Goal: Use online tool/utility: Utilize a website feature to perform a specific function

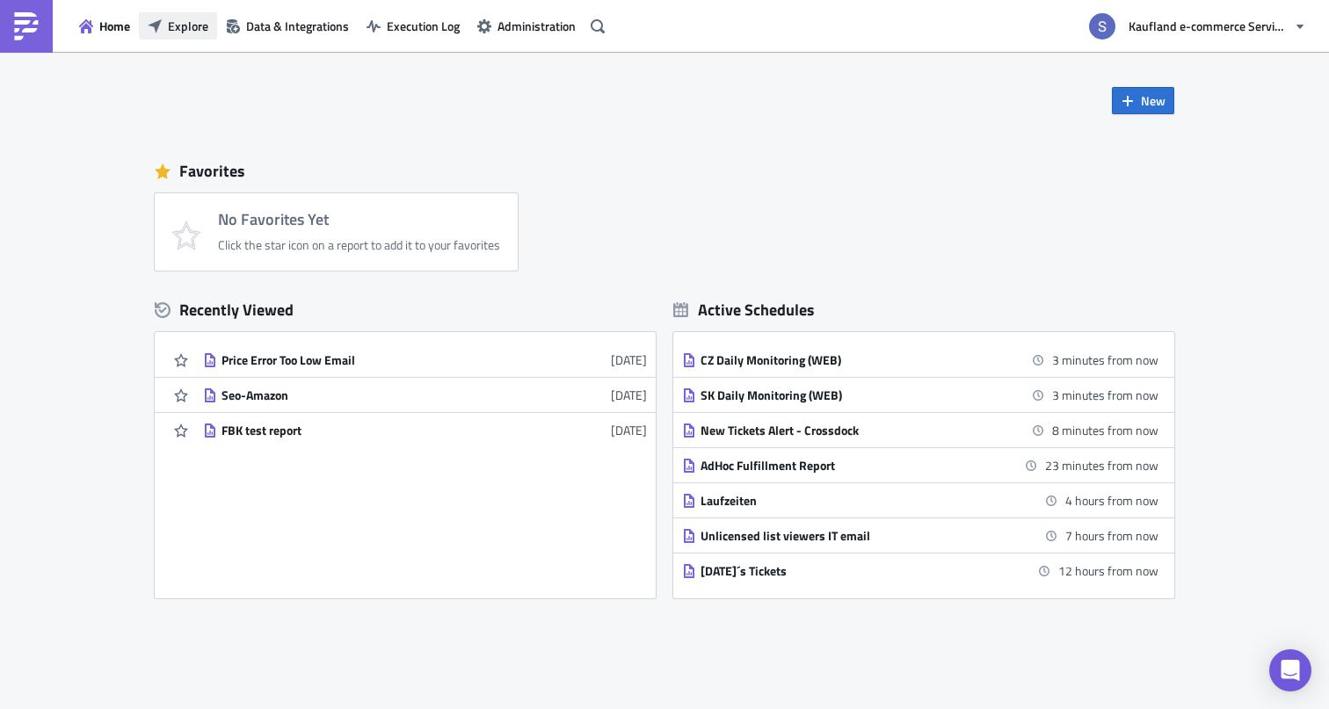
click at [168, 24] on button "Explore" at bounding box center [178, 25] width 78 height 27
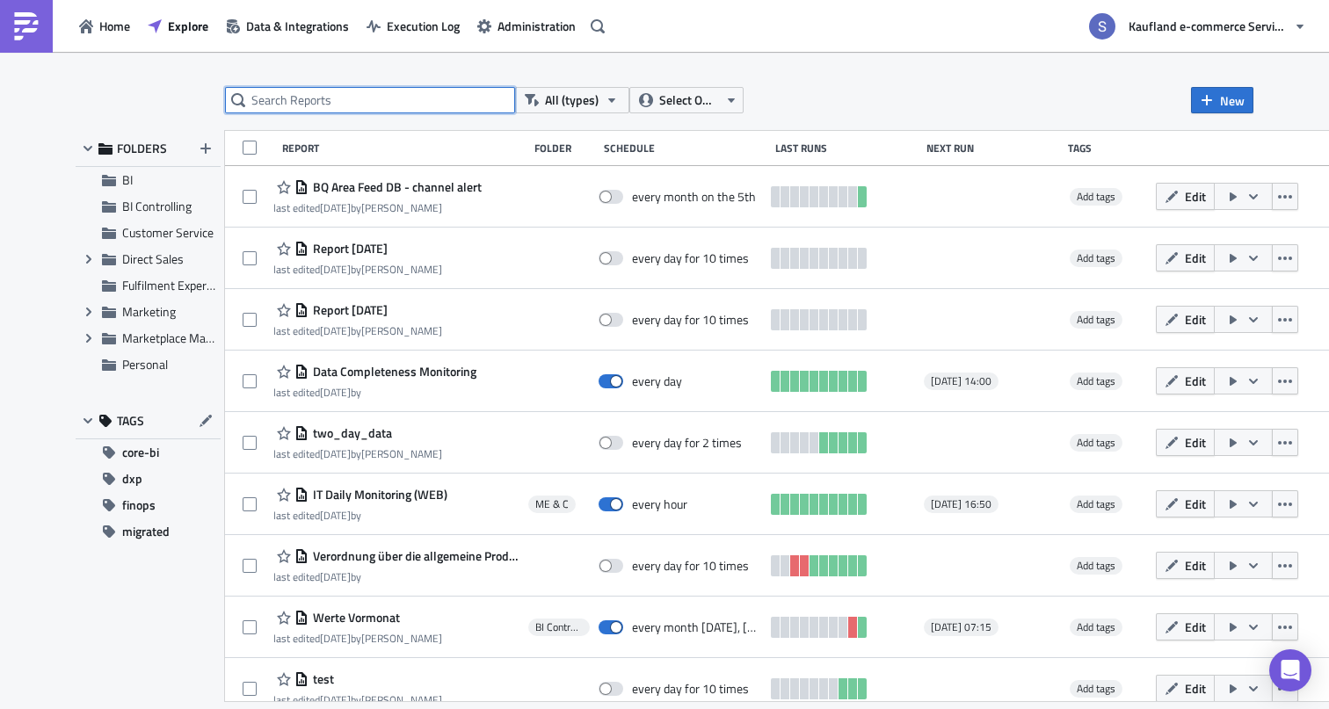
click at [366, 98] on input "text" at bounding box center [370, 100] width 290 height 26
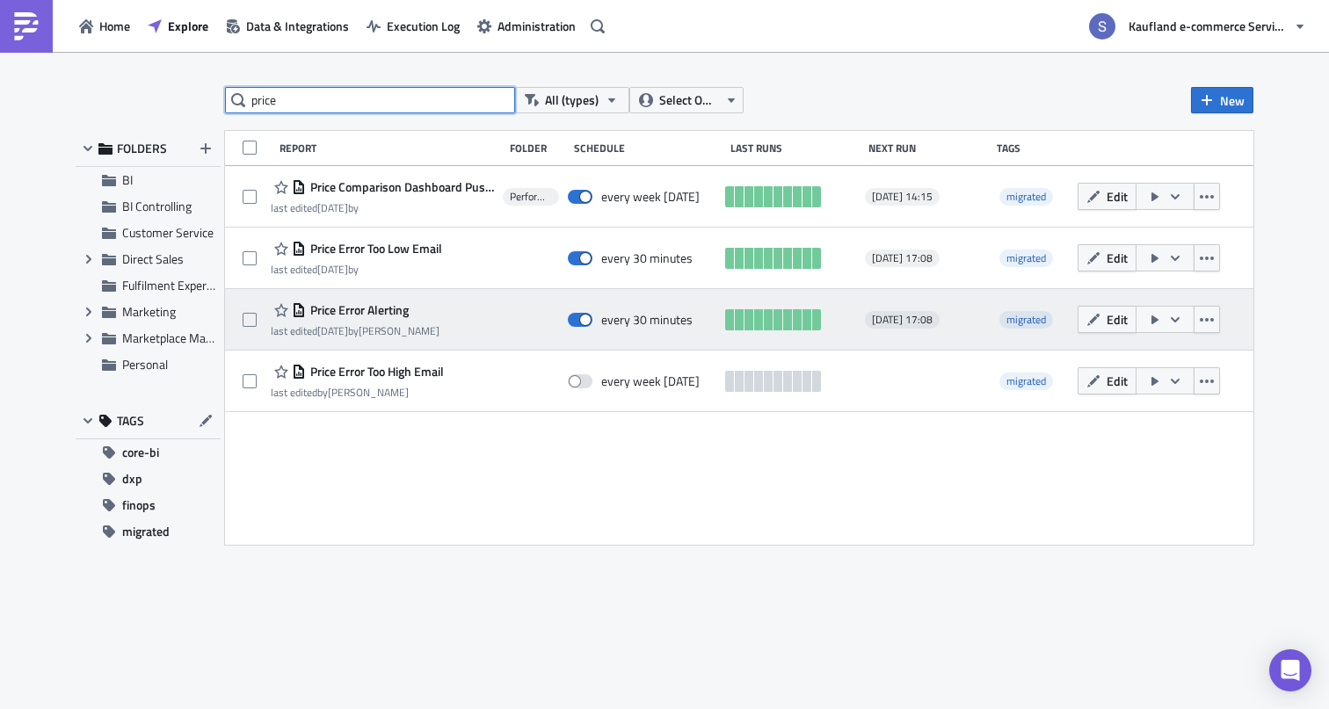
type input "price"
click at [356, 307] on span "Price Error Alerting" at bounding box center [357, 310] width 103 height 16
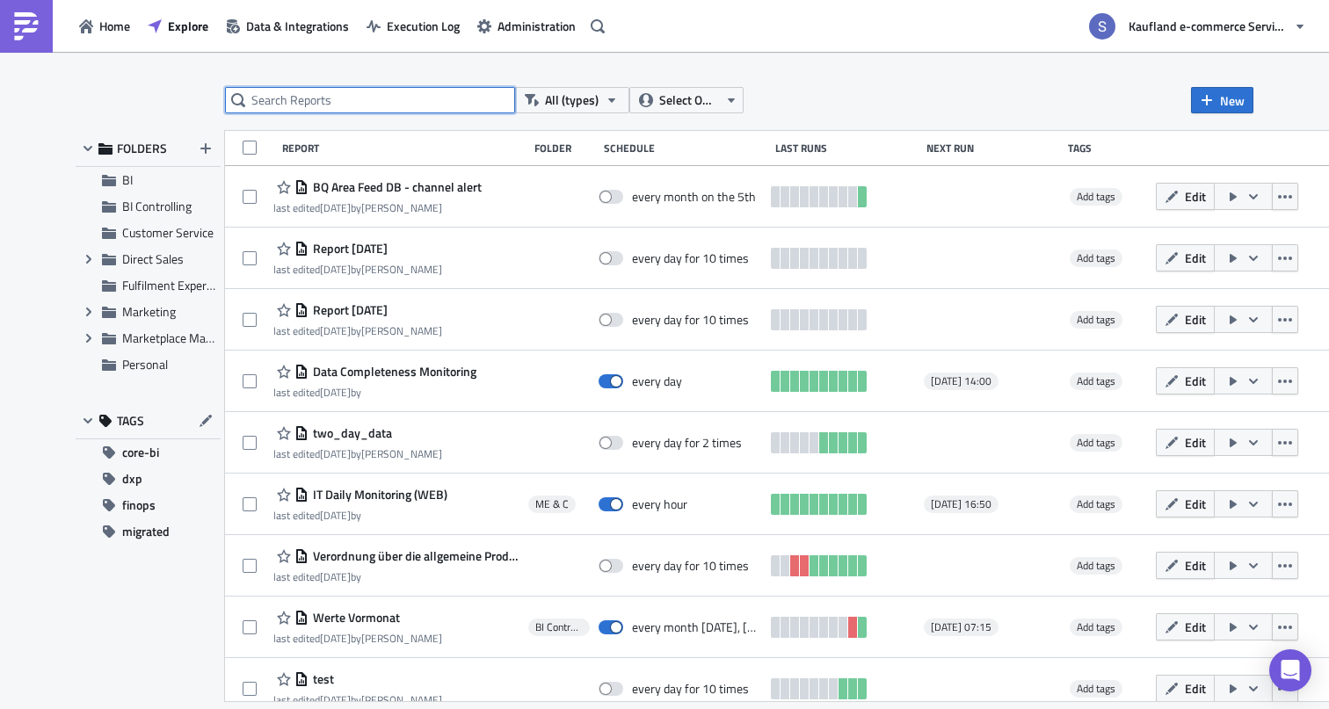
click at [381, 110] on input "text" at bounding box center [370, 100] width 290 height 26
type input "price error"
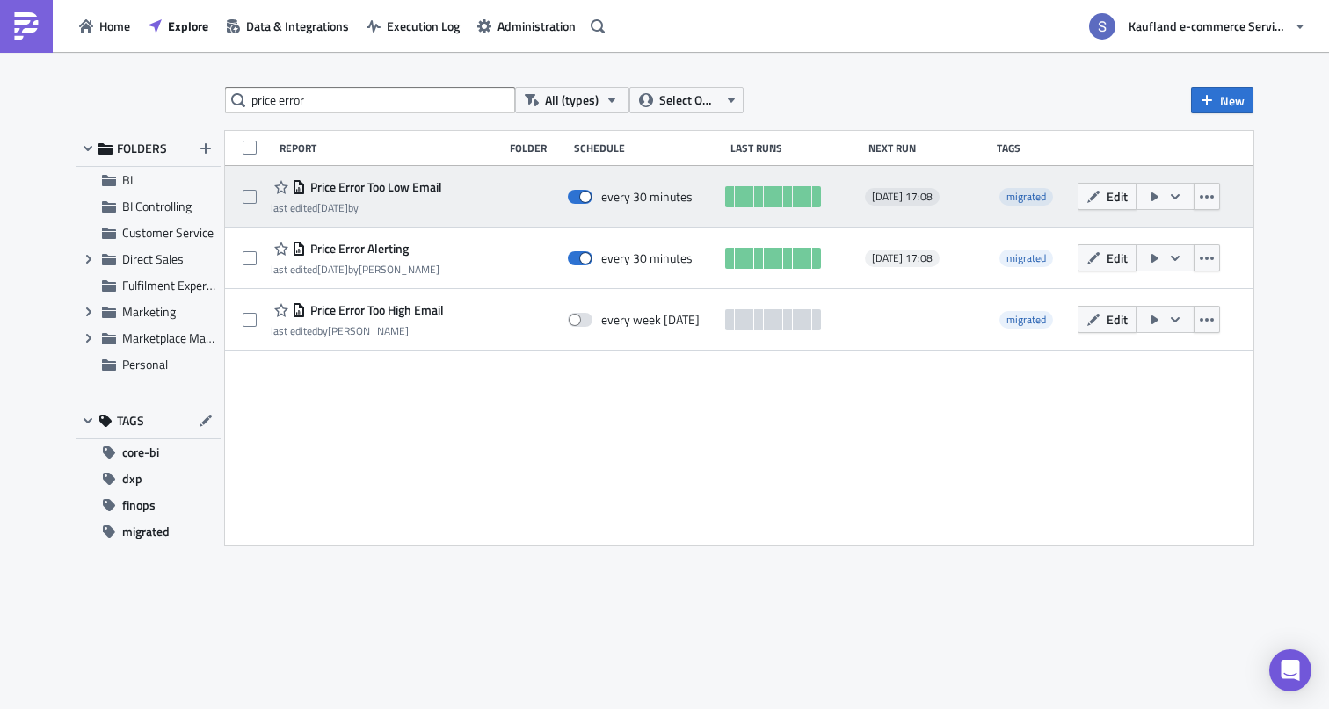
click at [363, 185] on span "Price Error Too Low Email" at bounding box center [374, 187] width 136 height 16
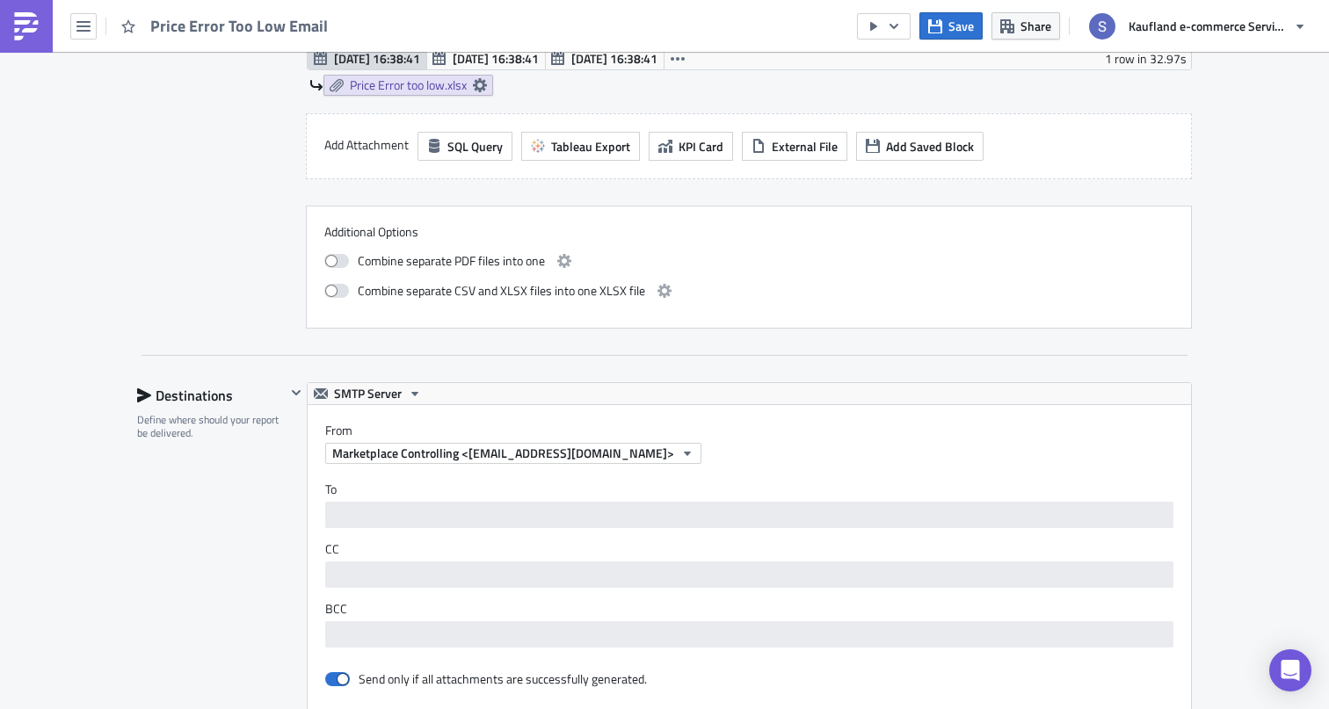
scroll to position [1555, 0]
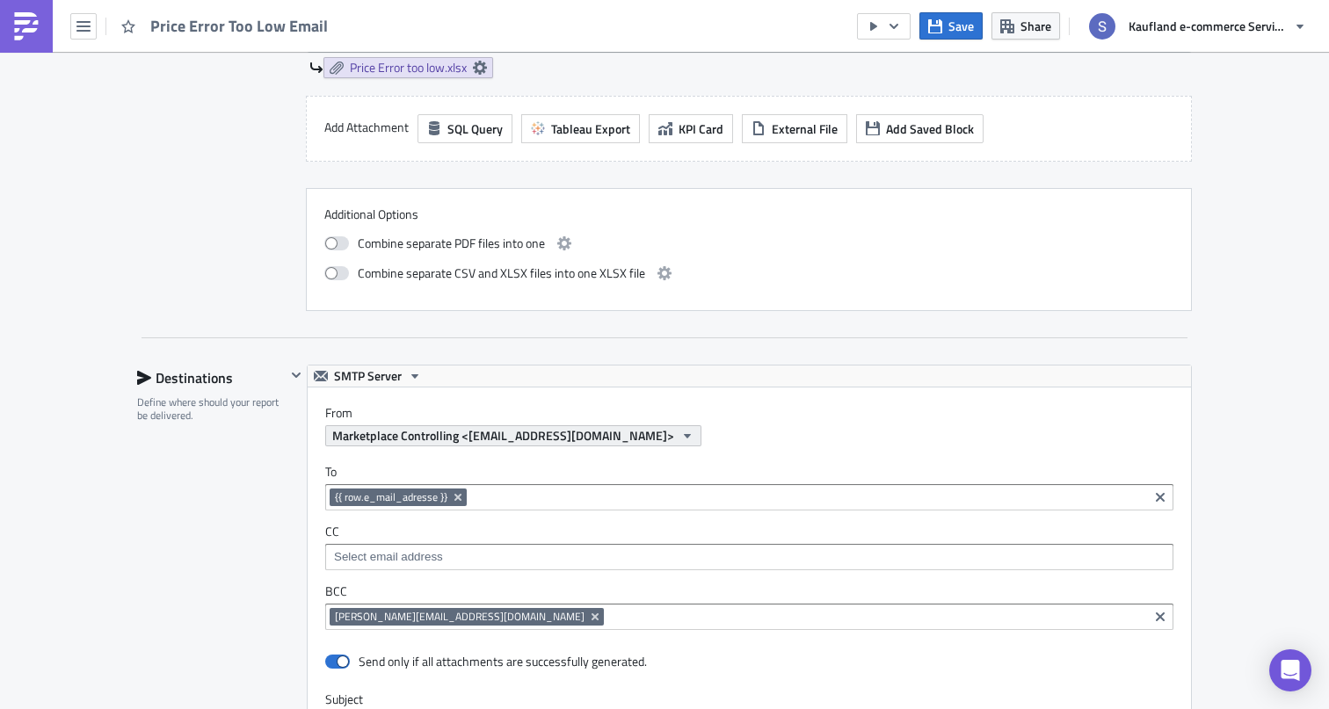
click at [555, 435] on span "Marketplace Controlling <[EMAIL_ADDRESS][DOMAIN_NAME]>" at bounding box center [503, 435] width 342 height 18
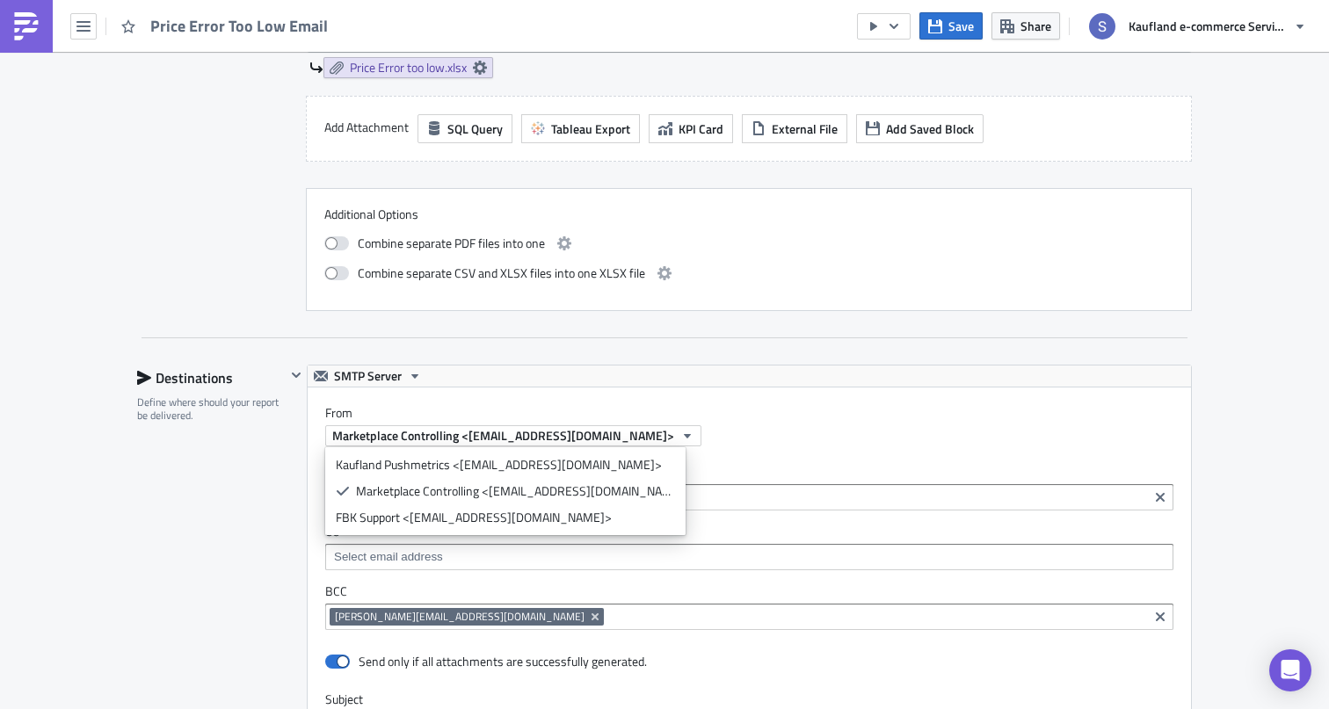
click at [621, 410] on label "From" at bounding box center [758, 413] width 866 height 16
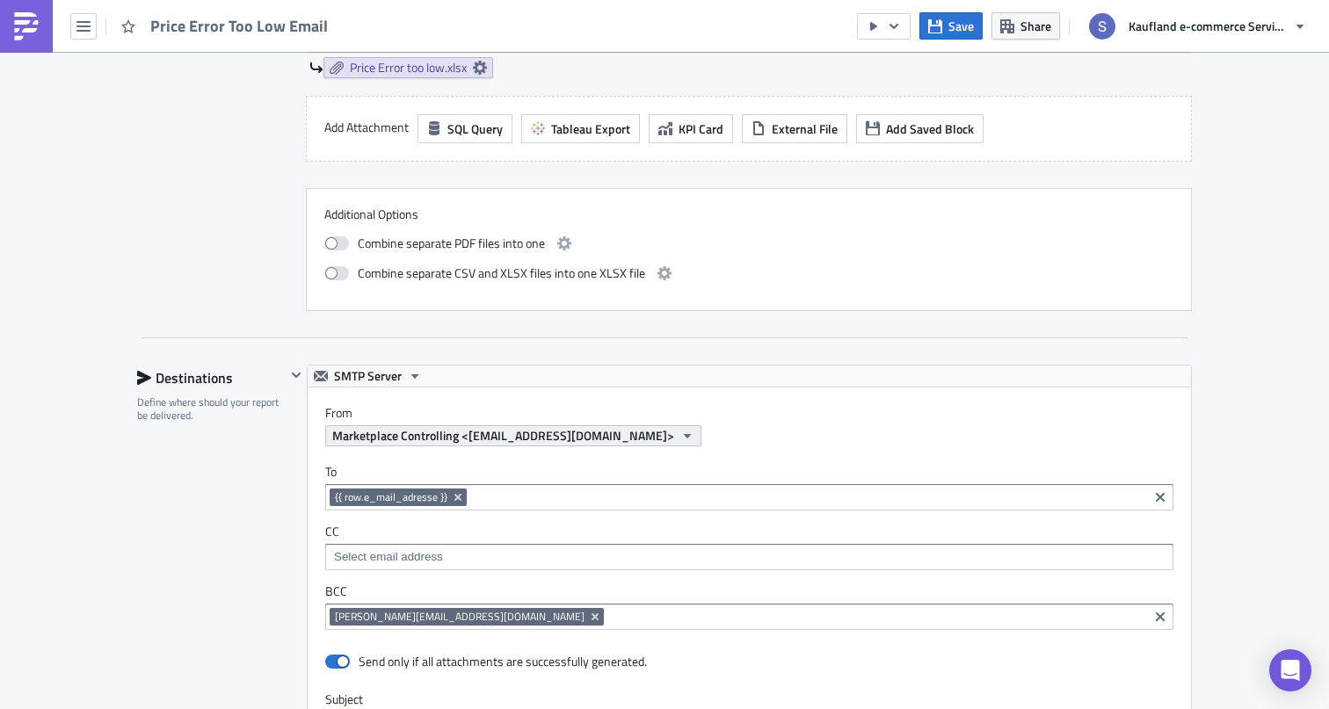
click at [597, 440] on span "Marketplace Controlling <[EMAIL_ADDRESS][DOMAIN_NAME]>" at bounding box center [503, 435] width 342 height 18
click at [524, 414] on label "From" at bounding box center [758, 413] width 866 height 16
click at [388, 367] on span "SMTP Server" at bounding box center [368, 376] width 68 height 21
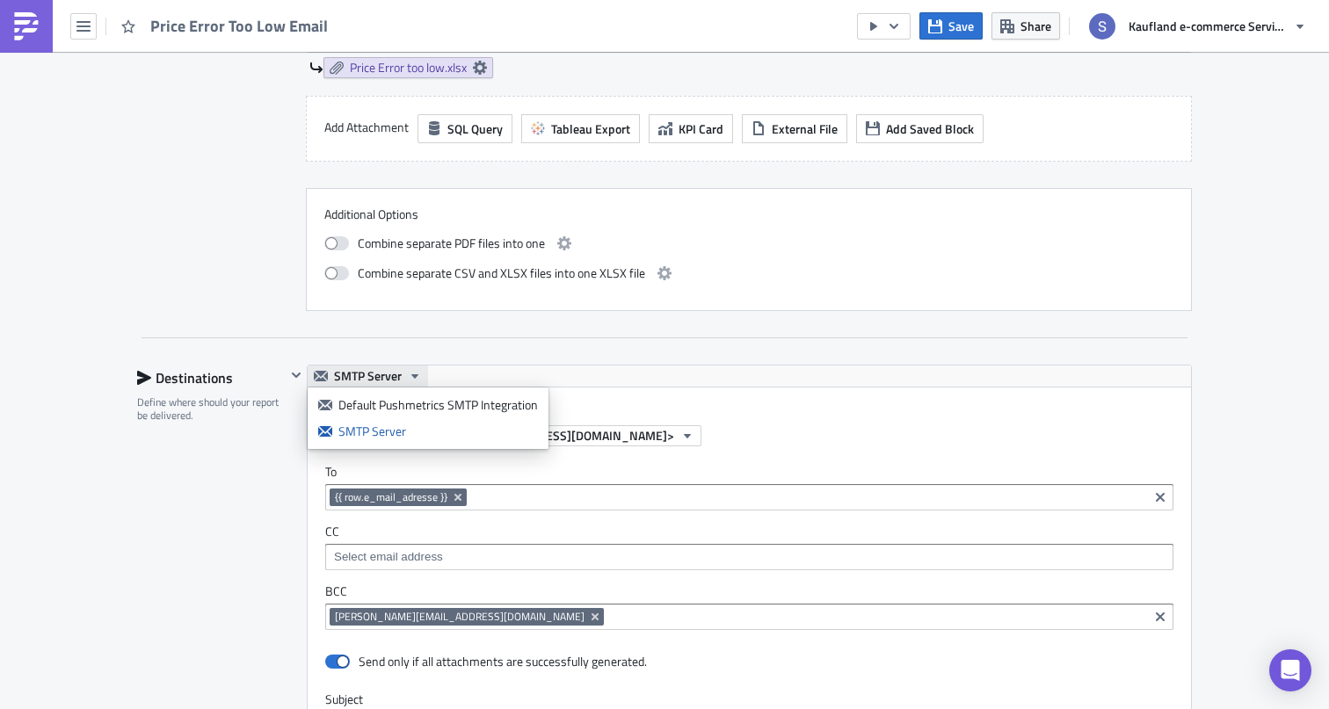
click at [388, 371] on span "SMTP Server" at bounding box center [368, 376] width 68 height 21
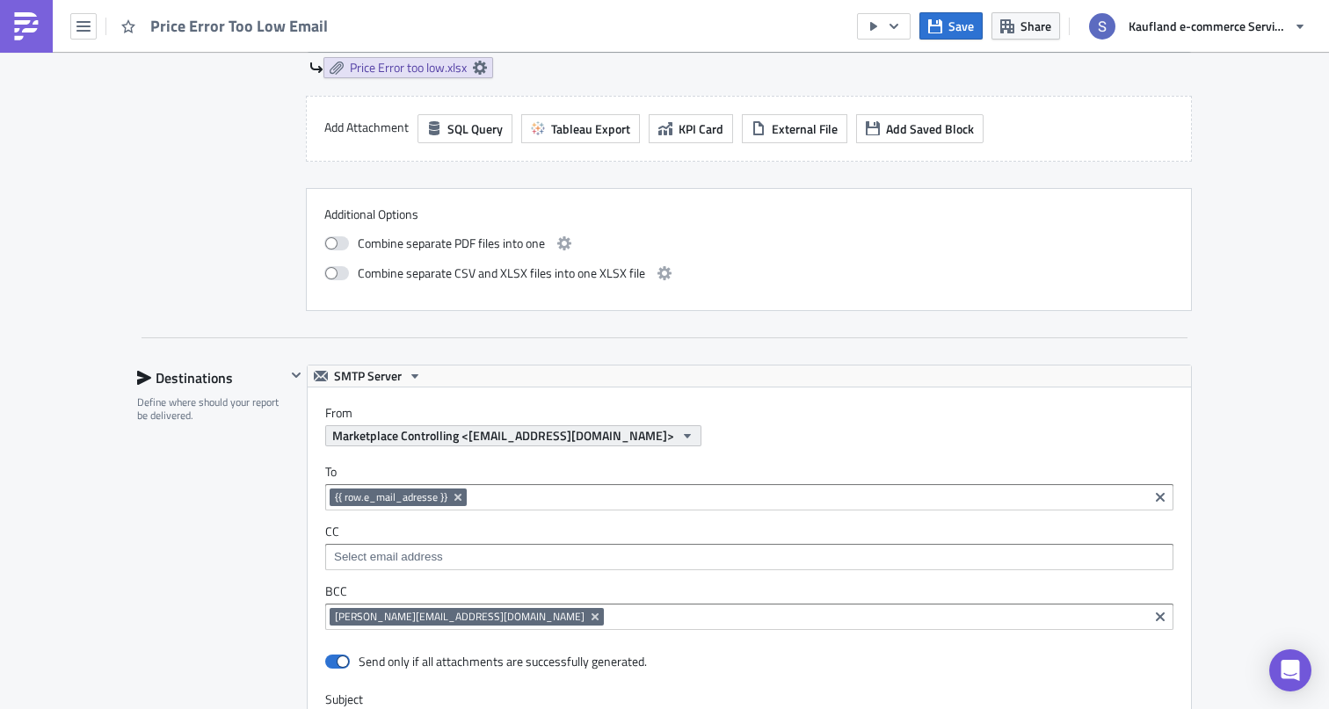
click at [527, 445] on span "Marketplace Controlling <[EMAIL_ADDRESS][DOMAIN_NAME]>" at bounding box center [503, 435] width 342 height 18
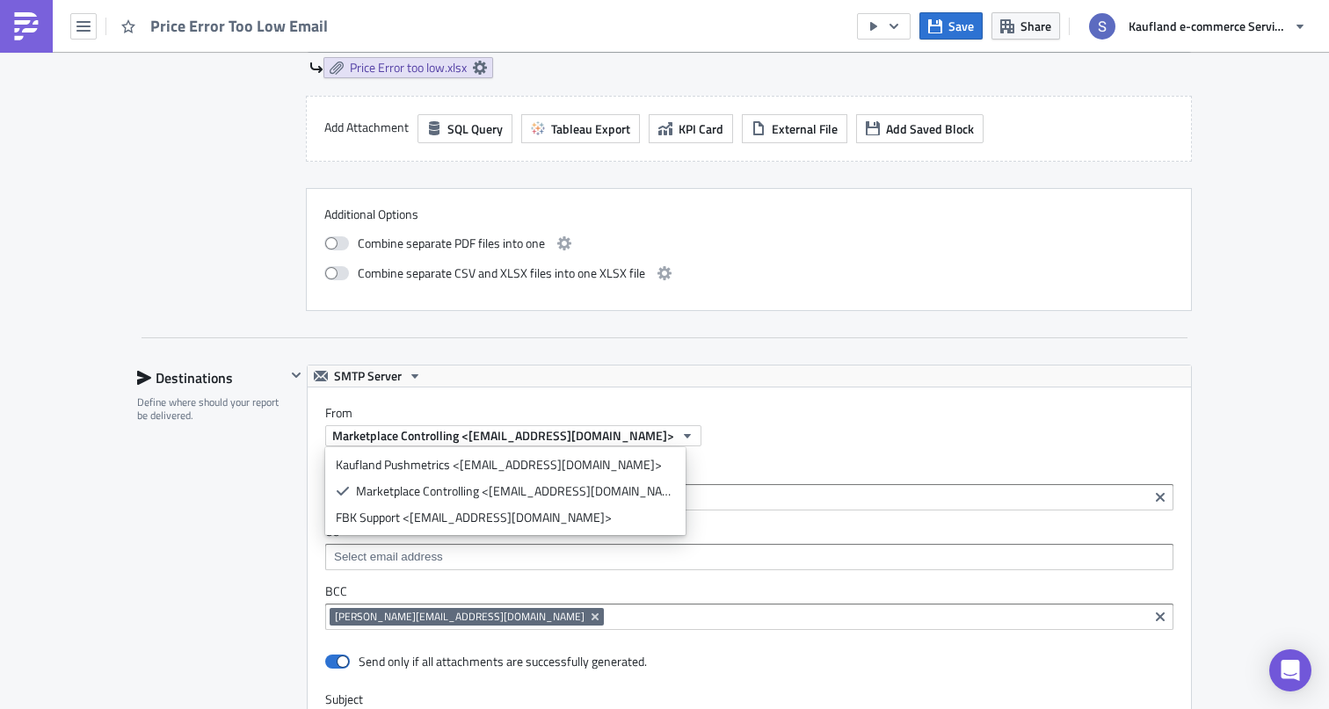
click at [524, 409] on label "From" at bounding box center [758, 413] width 866 height 16
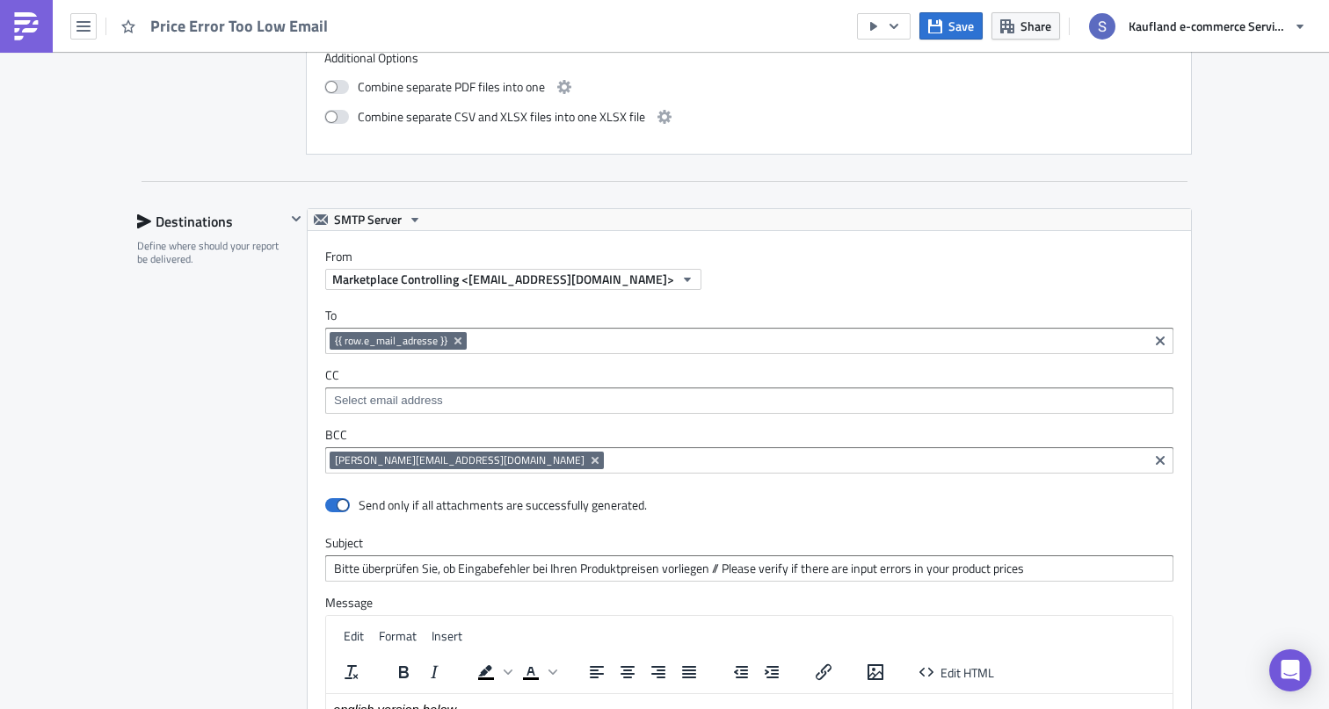
scroll to position [1705, 0]
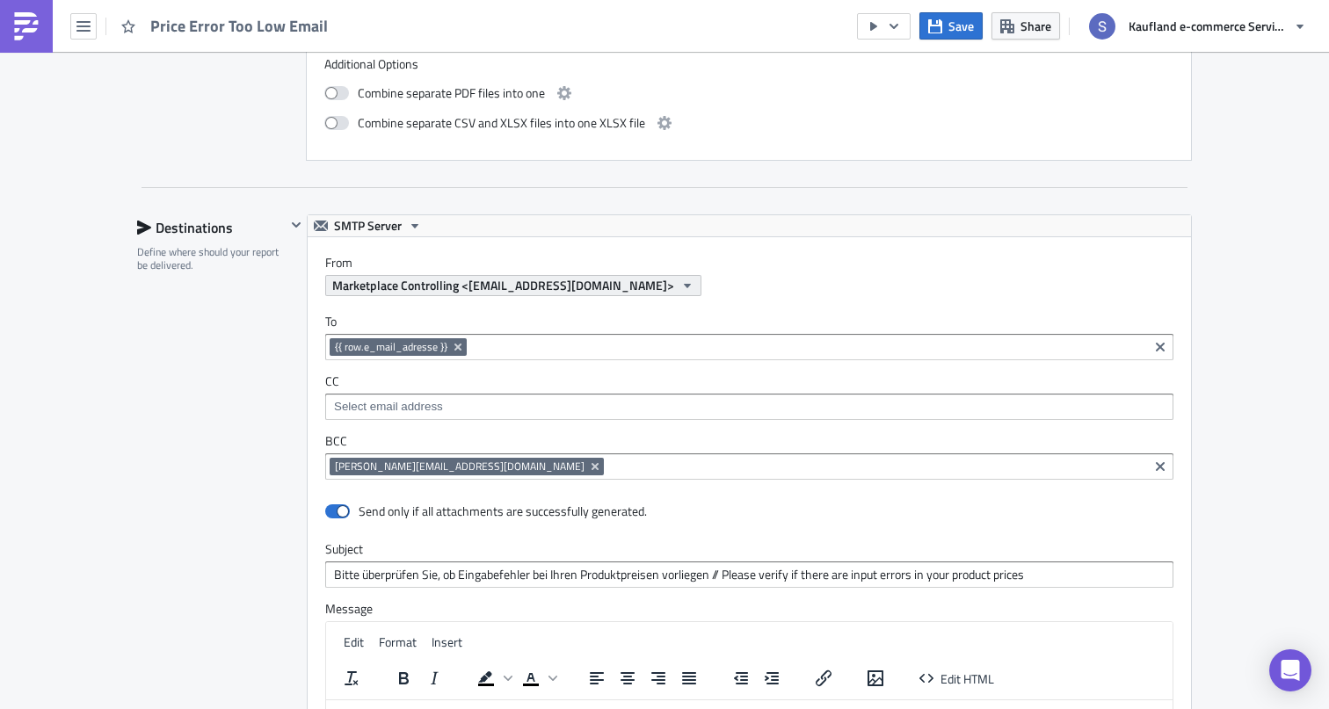
click at [549, 291] on span "Marketplace Controlling <[EMAIL_ADDRESS][DOMAIN_NAME]>" at bounding box center [503, 285] width 342 height 18
click at [525, 252] on div "From Marketplace Controlling <[EMAIL_ADDRESS][DOMAIN_NAME]>" at bounding box center [749, 266] width 883 height 59
click at [527, 301] on div "To {{ row.e_mail_adresse }} {{ row.e_mail_adresse }} CC BCC [PERSON_NAME][EMAIL…" at bounding box center [749, 396] width 883 height 201
click at [527, 287] on span "Marketplace Controlling <[EMAIL_ADDRESS][DOMAIN_NAME]>" at bounding box center [503, 285] width 342 height 18
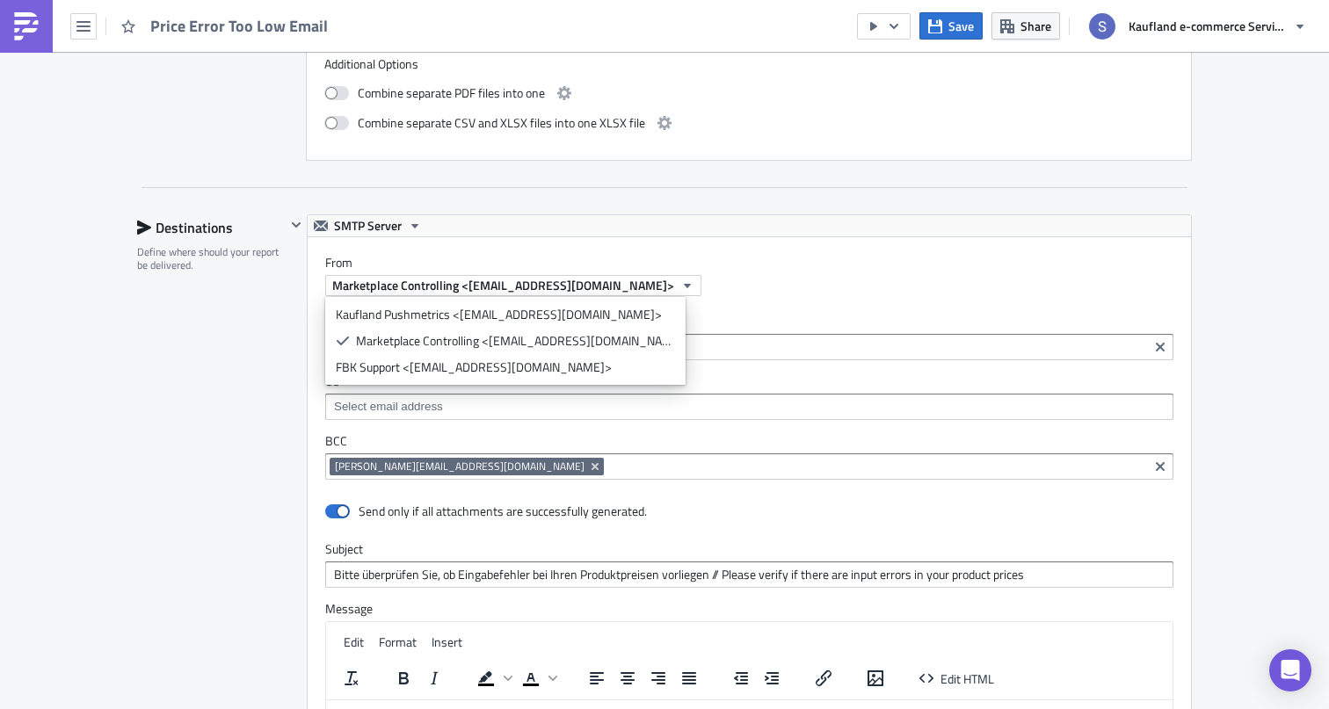
click at [505, 255] on div "From Marketplace Controlling <[EMAIL_ADDRESS][DOMAIN_NAME]>" at bounding box center [749, 266] width 883 height 59
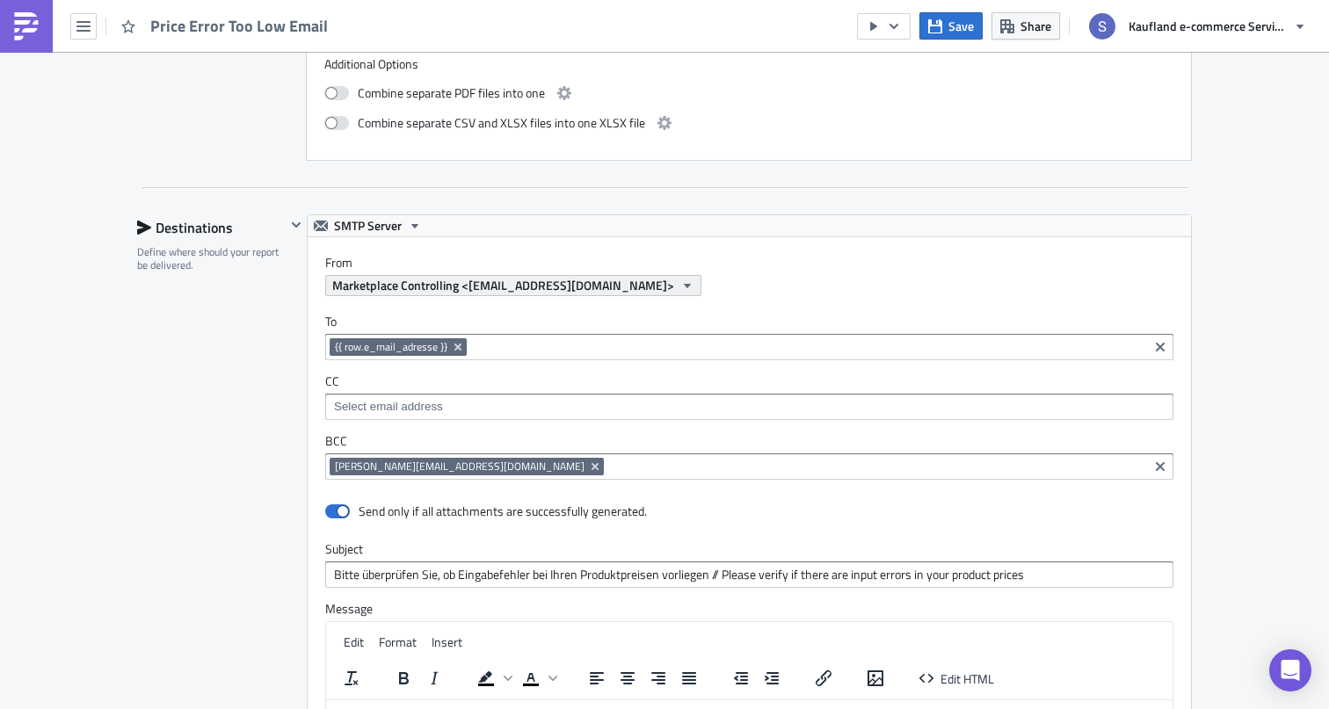
click at [522, 281] on span "Marketplace Controlling <[EMAIL_ADDRESS][DOMAIN_NAME]>" at bounding box center [503, 285] width 342 height 18
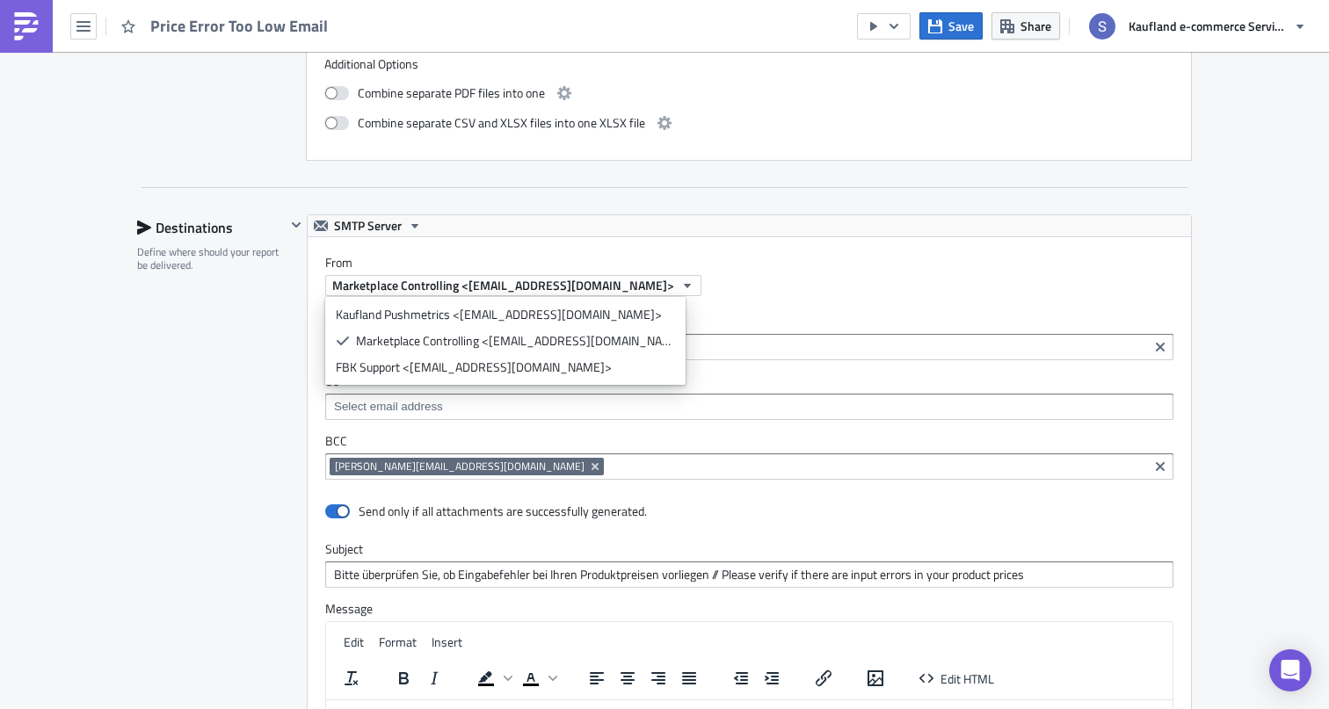
click at [513, 240] on div "From Marketplace Controlling <[EMAIL_ADDRESS][DOMAIN_NAME]>" at bounding box center [749, 266] width 883 height 59
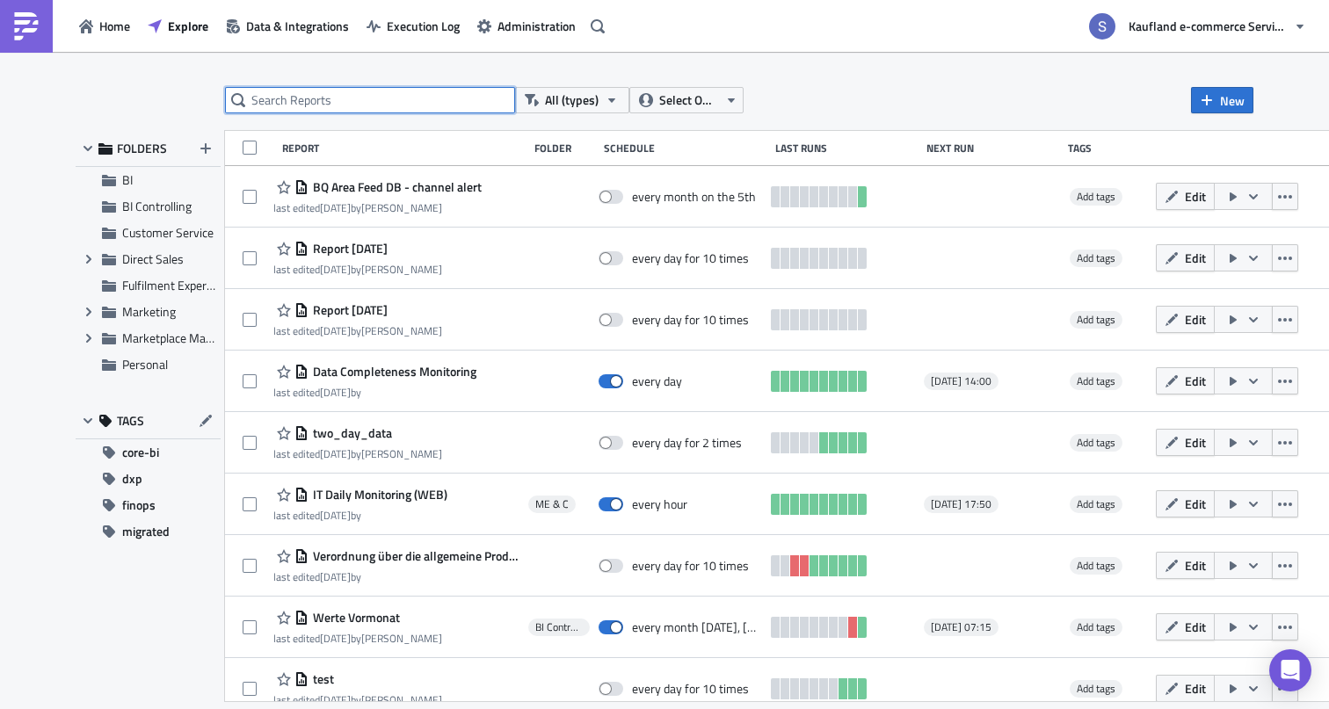
click at [367, 88] on input "text" at bounding box center [370, 100] width 290 height 26
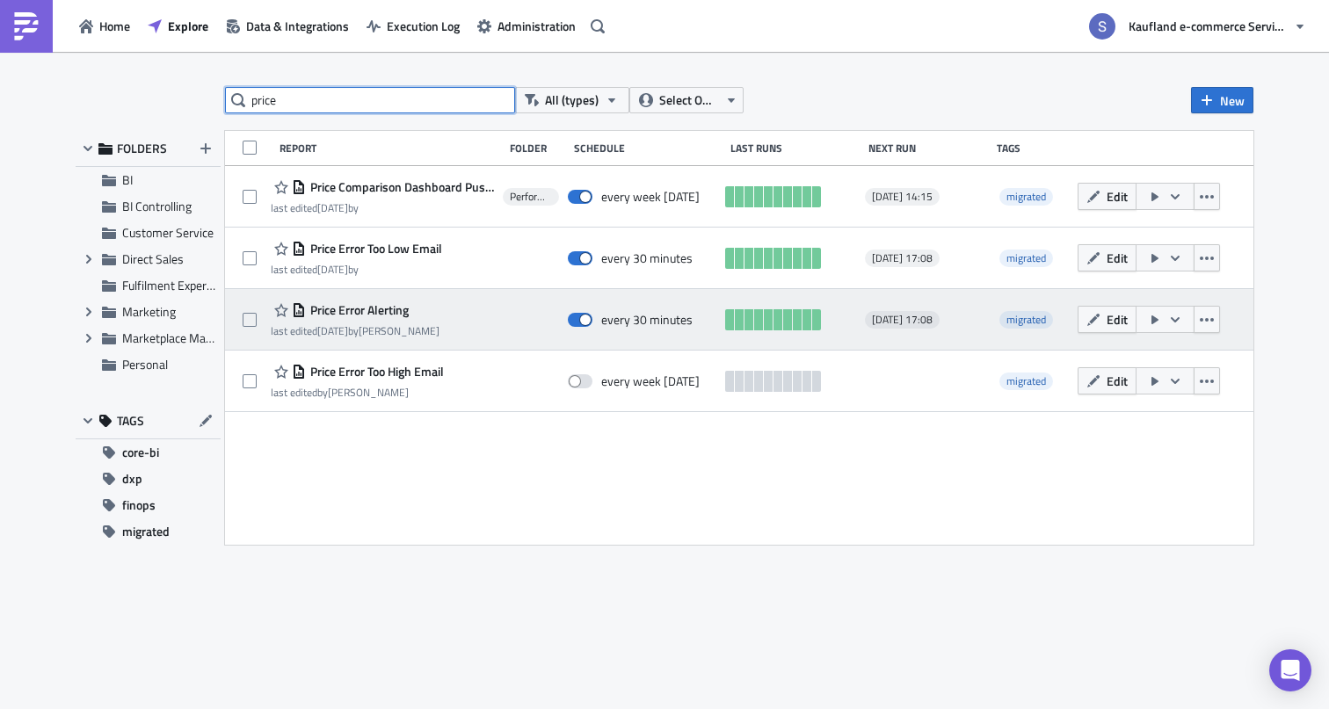
type input "price"
click at [360, 307] on span "Price Error Alerting" at bounding box center [357, 310] width 103 height 16
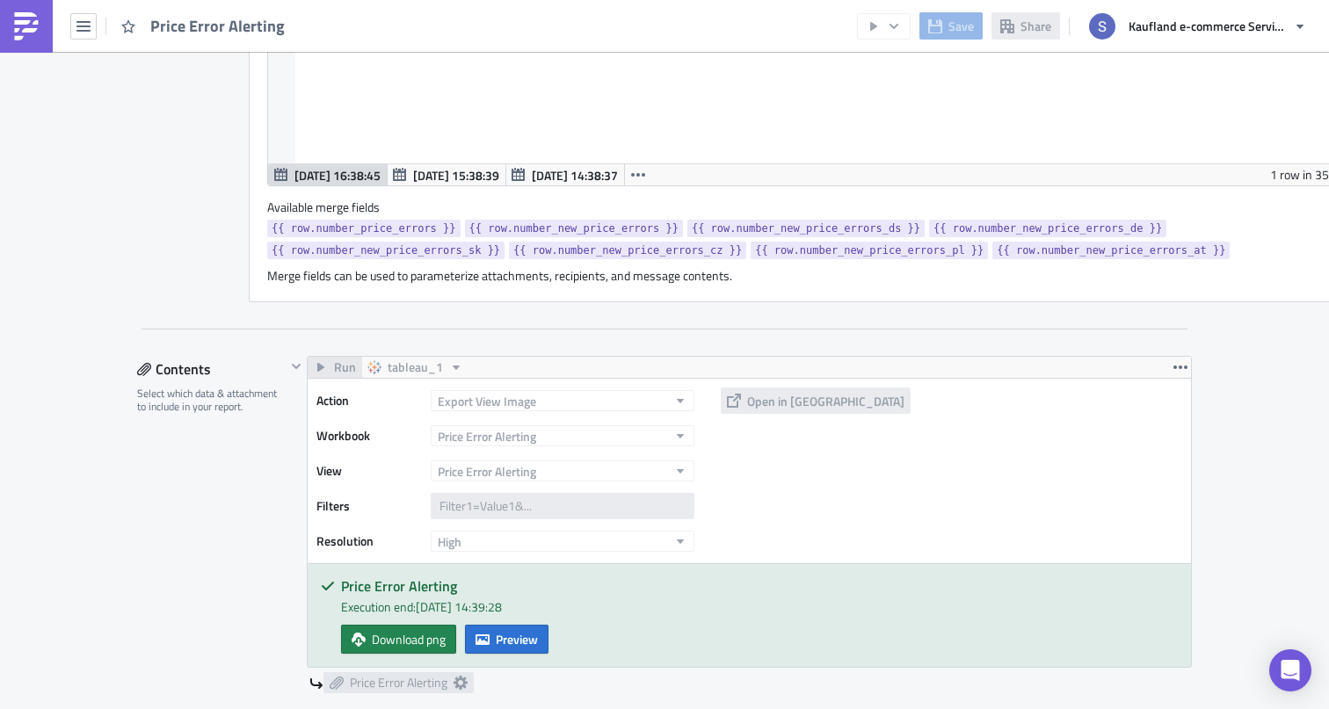
scroll to position [1134, 0]
